Goal: Use online tool/utility: Use online tool/utility

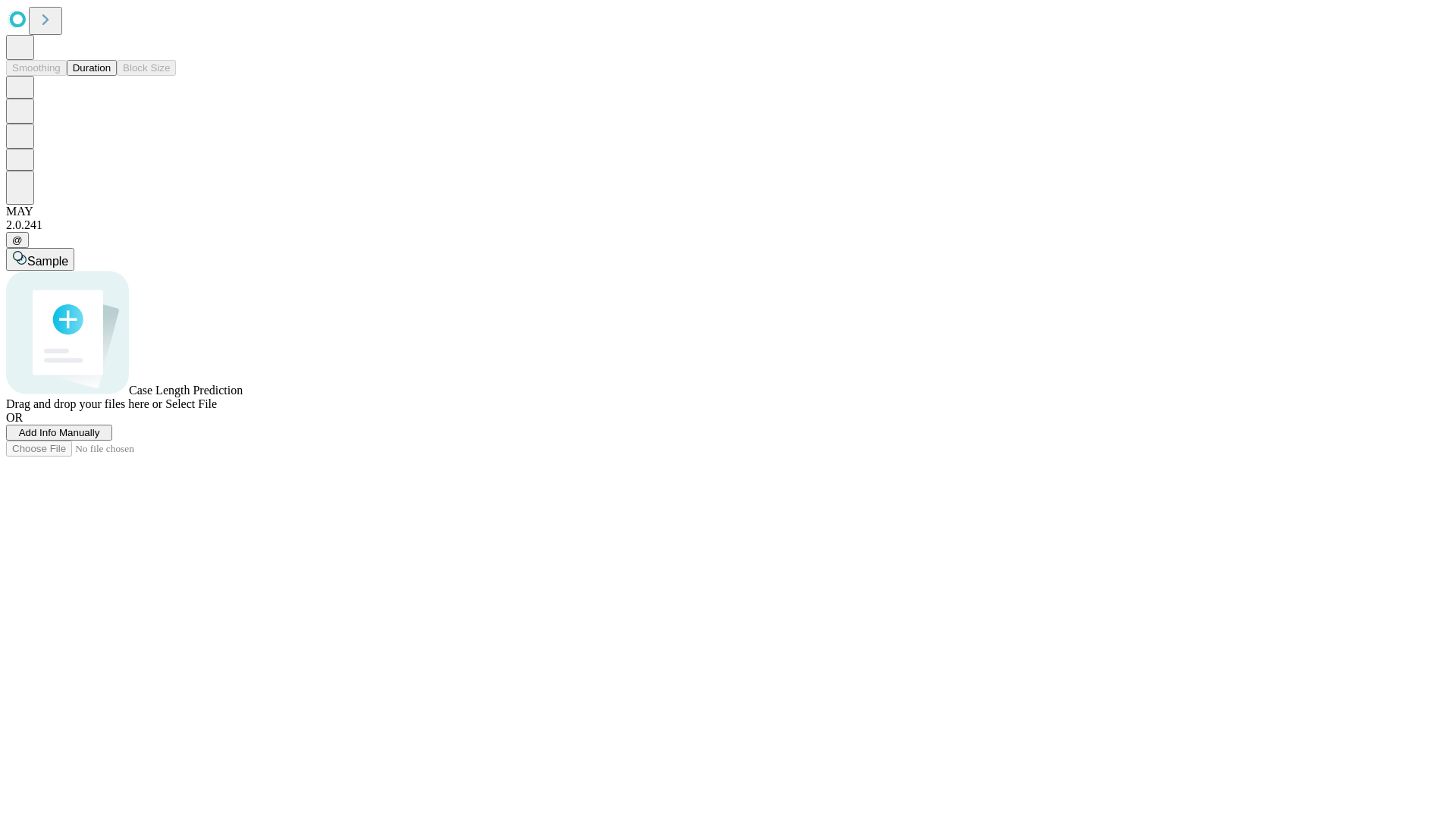
click at [100, 438] on span "Add Info Manually" at bounding box center [59, 432] width 81 height 11
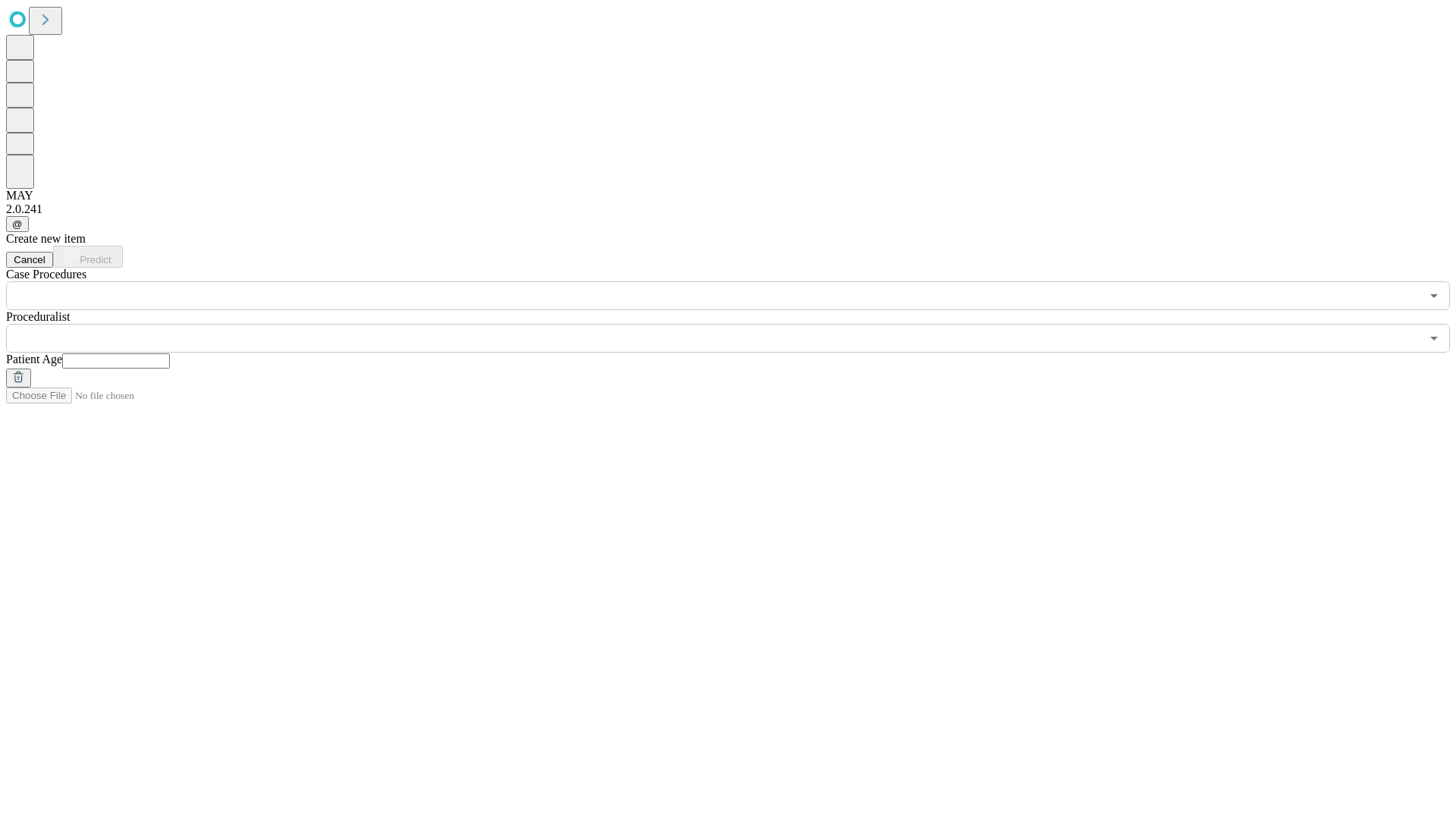
click at [170, 353] on input "text" at bounding box center [116, 360] width 108 height 15
type input "**"
click at [739, 323] on input "text" at bounding box center [713, 337] width 1414 height 29
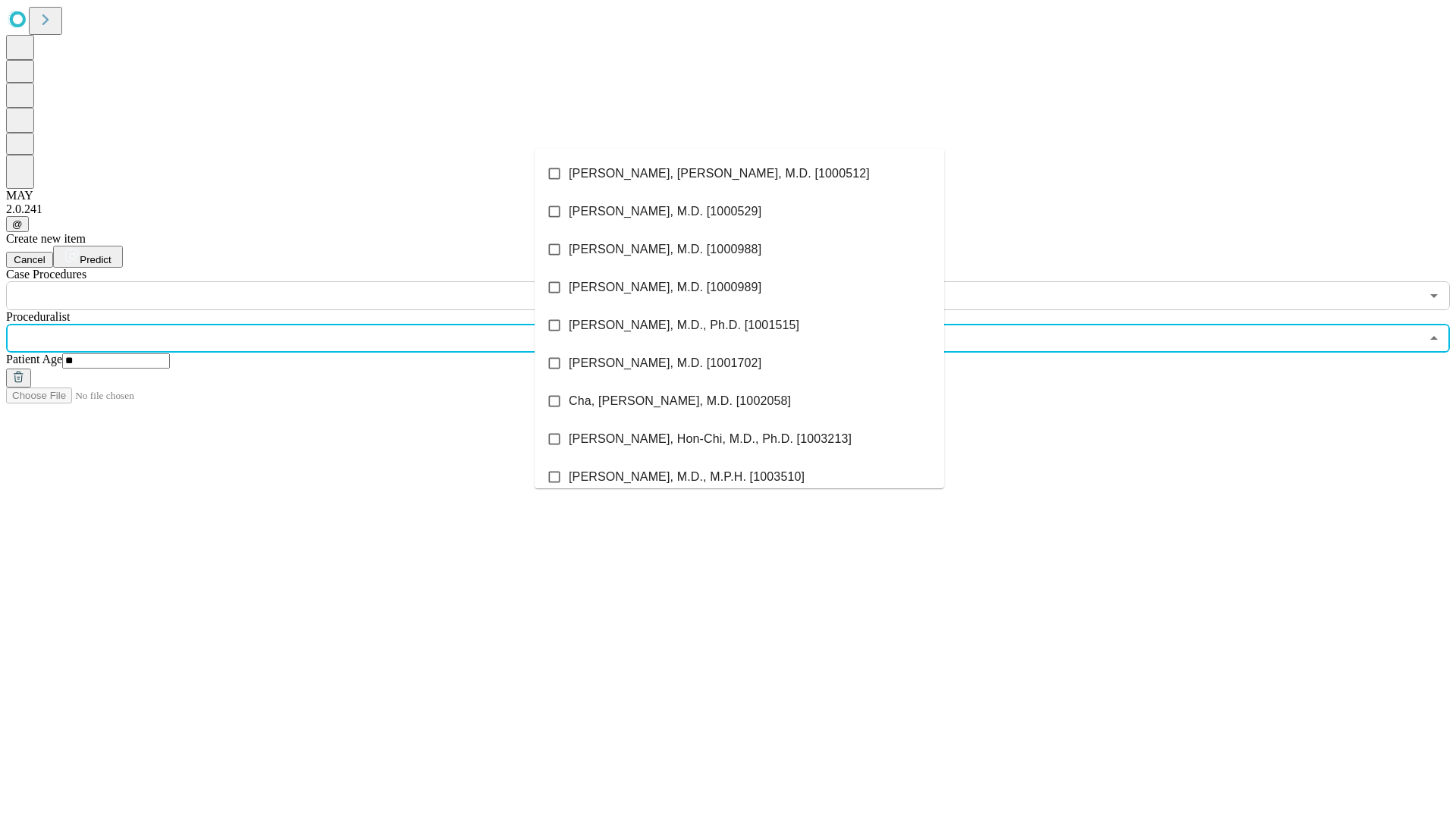
click at [740, 173] on li "[PERSON_NAME], [PERSON_NAME], M.D. [1000512]" at bounding box center [739, 173] width 409 height 38
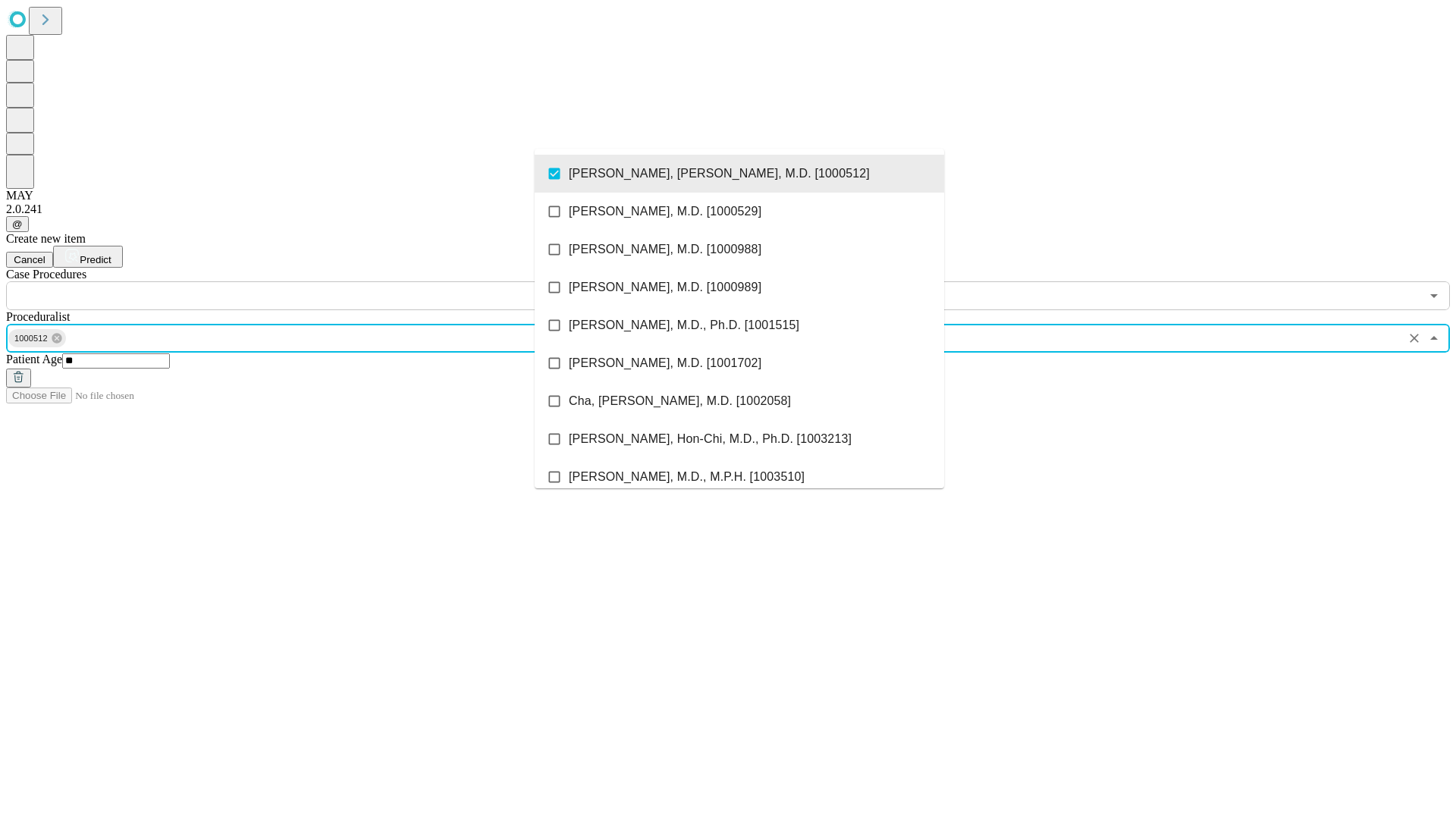
click at [318, 281] on input "text" at bounding box center [713, 295] width 1414 height 29
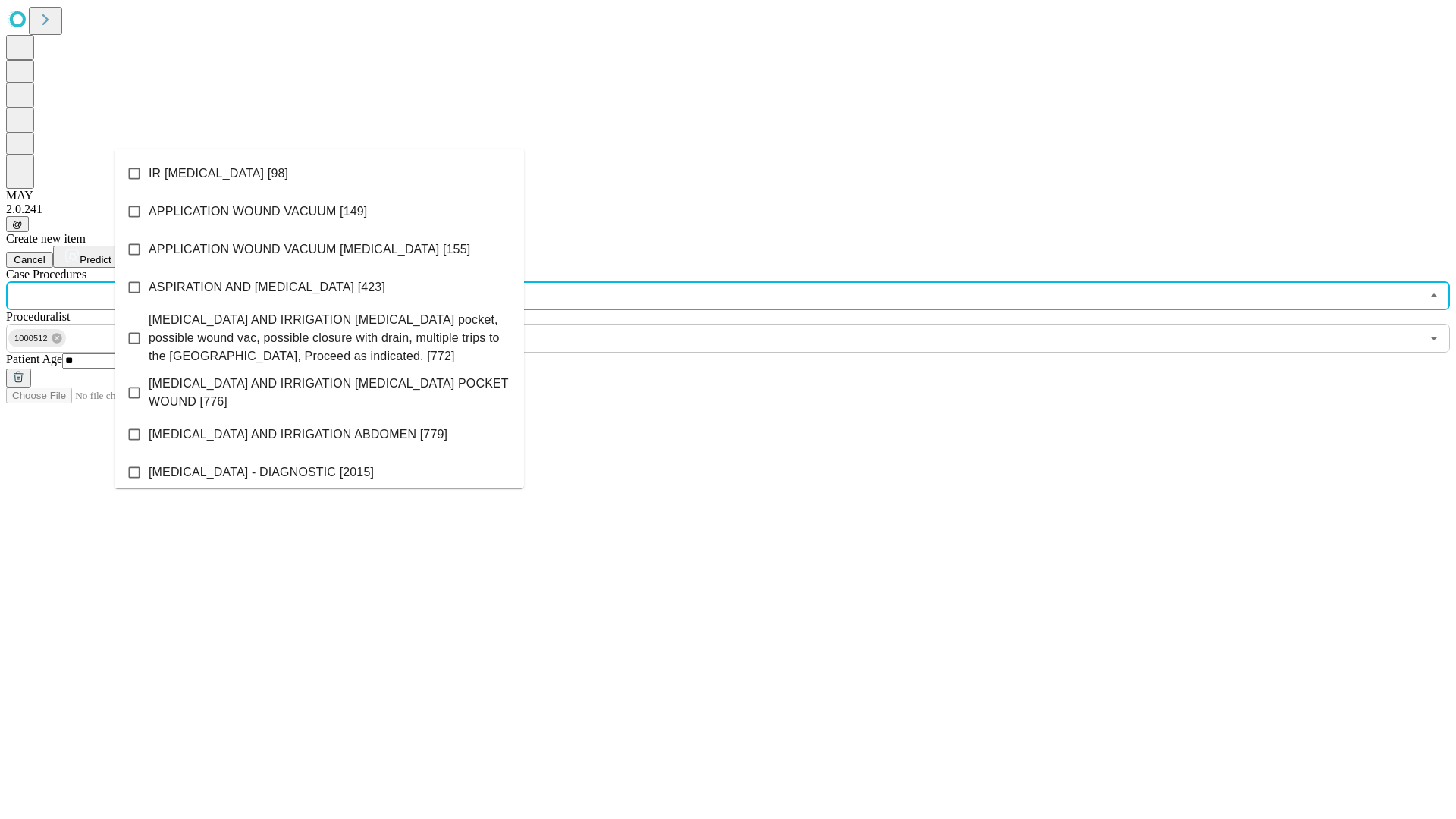
click at [319, 173] on li "IR [MEDICAL_DATA] [98]" at bounding box center [319, 173] width 409 height 38
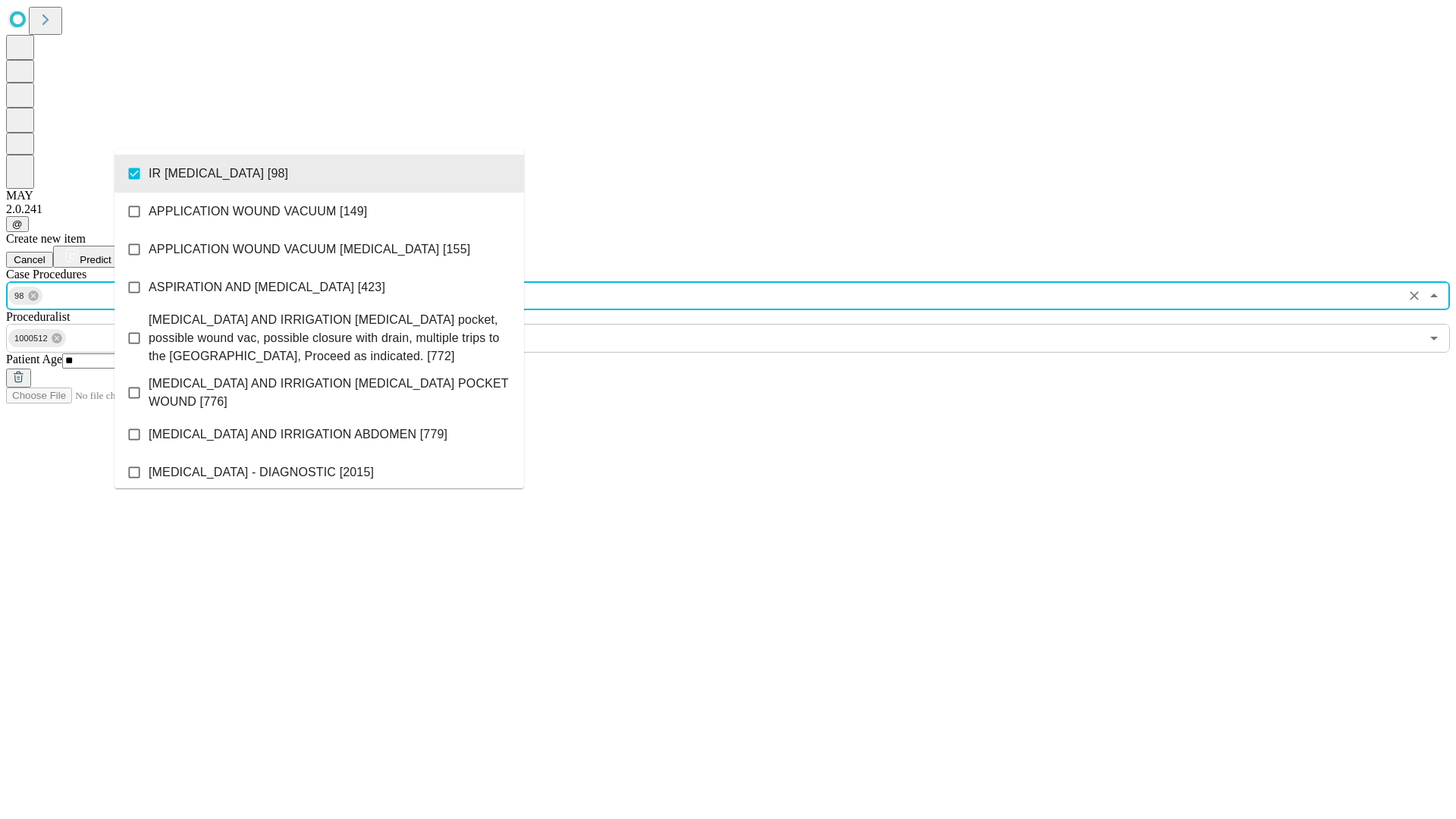
click at [111, 254] on span "Predict" at bounding box center [95, 259] width 31 height 11
